Goal: Task Accomplishment & Management: Manage account settings

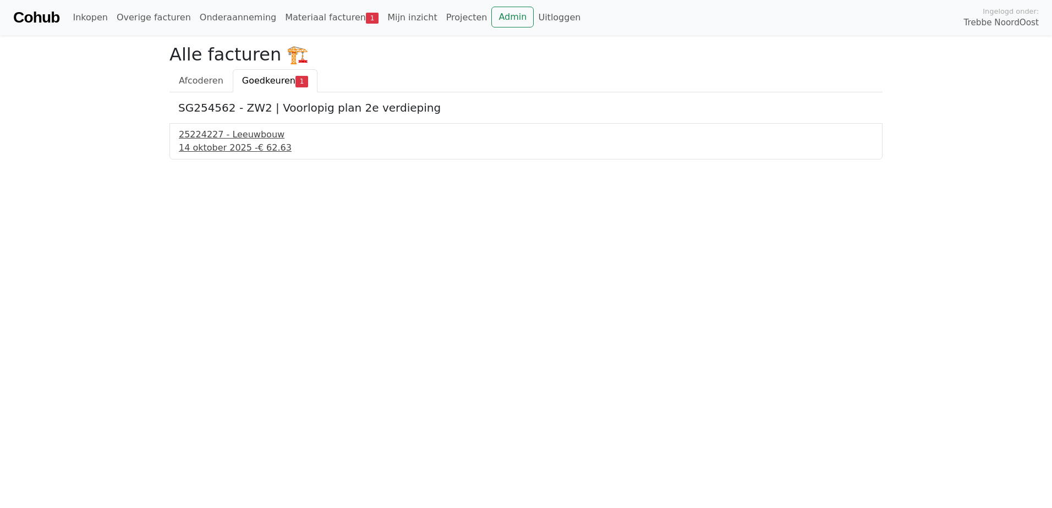
click at [253, 136] on div "25224227 - Leeuwbouw" at bounding box center [526, 134] width 694 height 13
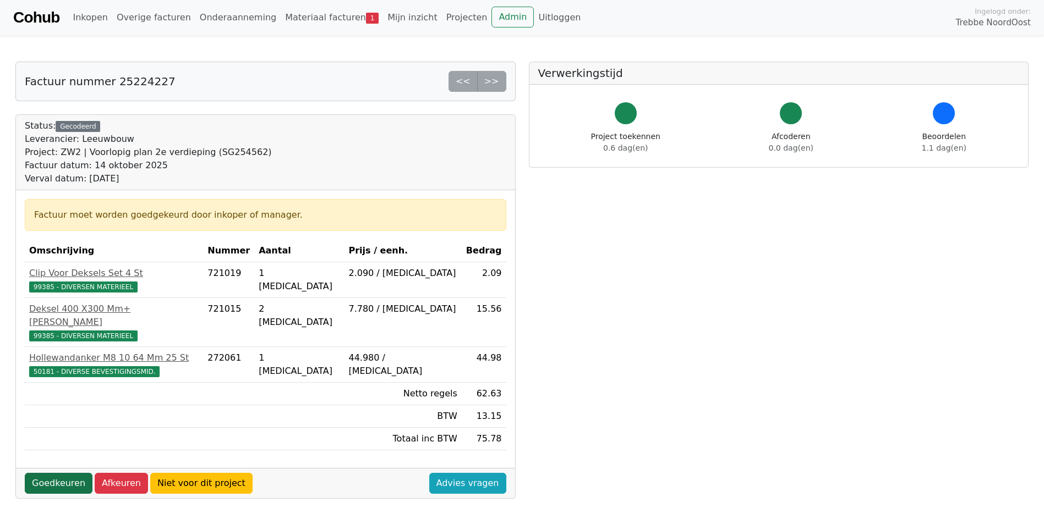
click at [62, 473] on link "Goedkeuren" at bounding box center [59, 483] width 68 height 21
